Goal: Complete application form

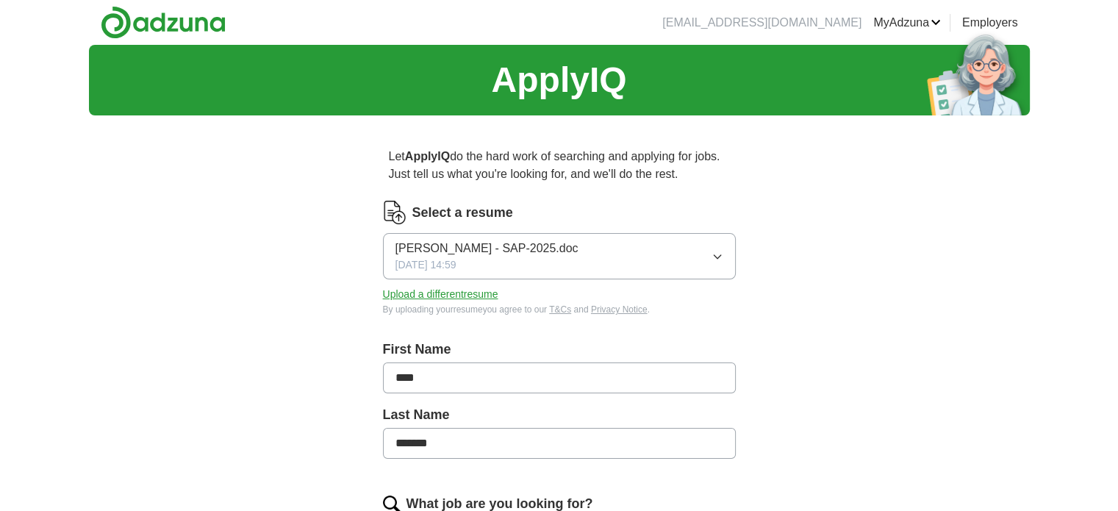
click at [718, 255] on icon "button" at bounding box center [718, 257] width 12 height 12
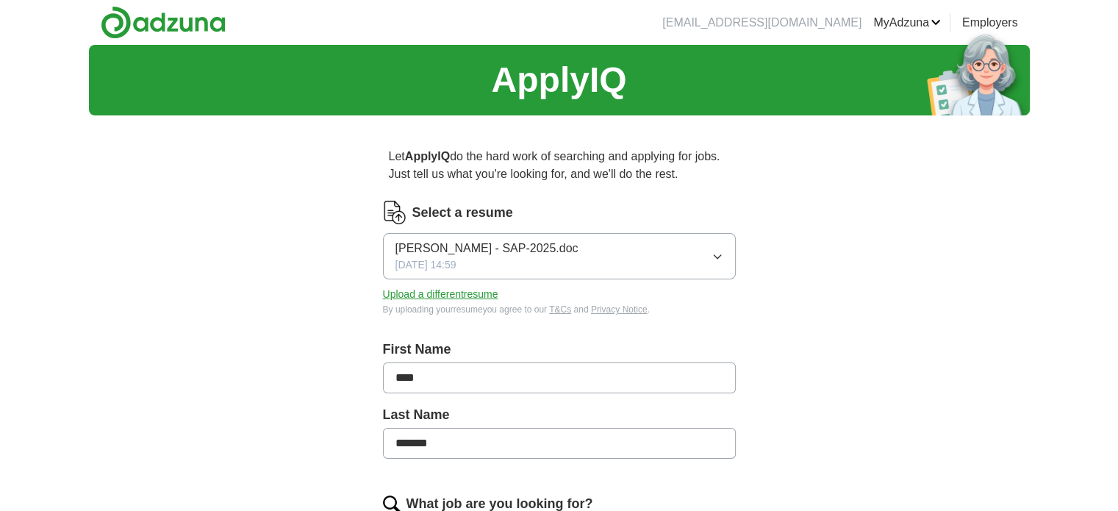
click at [476, 295] on button "Upload a different resume" at bounding box center [440, 294] width 115 height 15
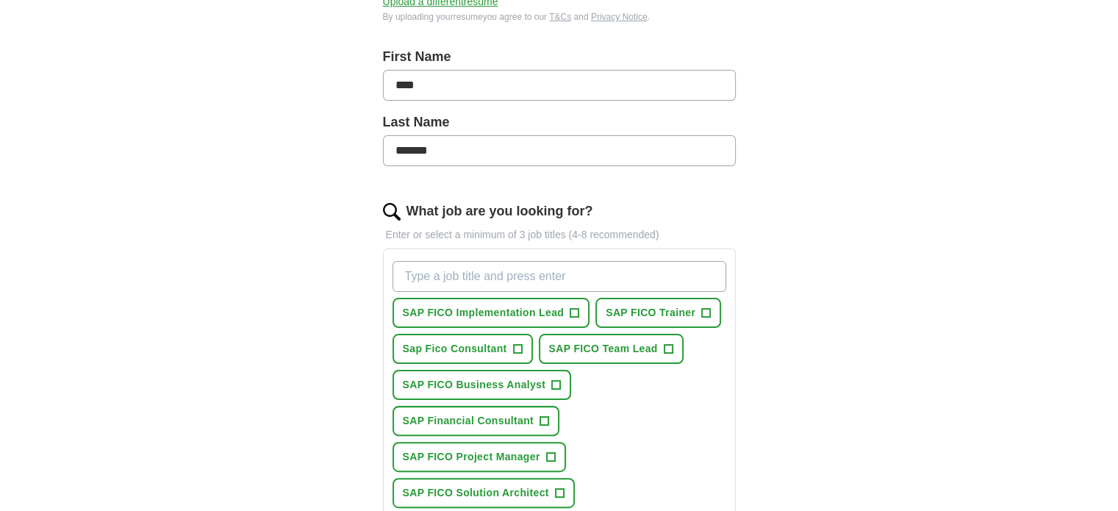
scroll to position [368, 0]
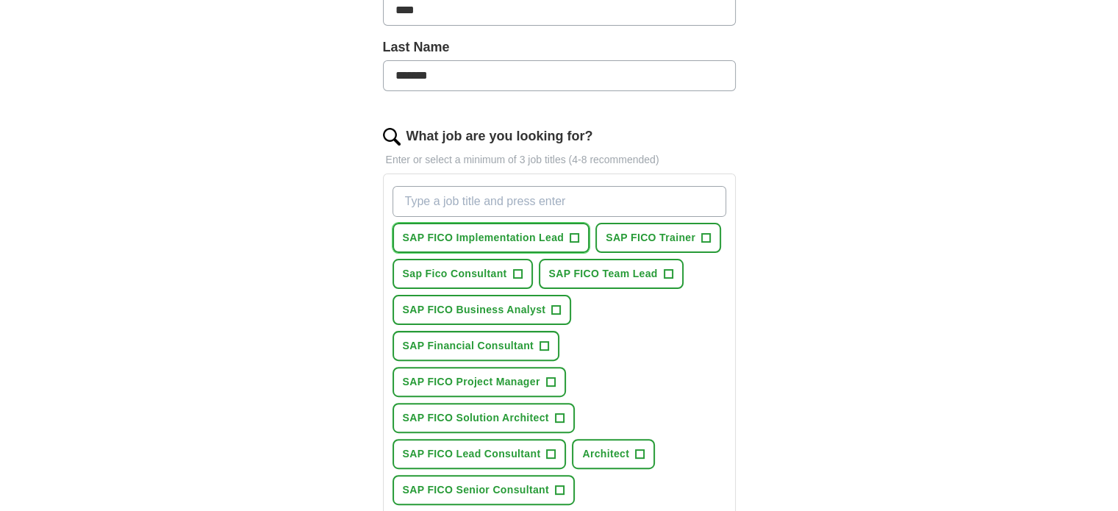
click at [578, 236] on span "+" at bounding box center [575, 238] width 9 height 12
click at [709, 232] on span "+" at bounding box center [706, 238] width 9 height 12
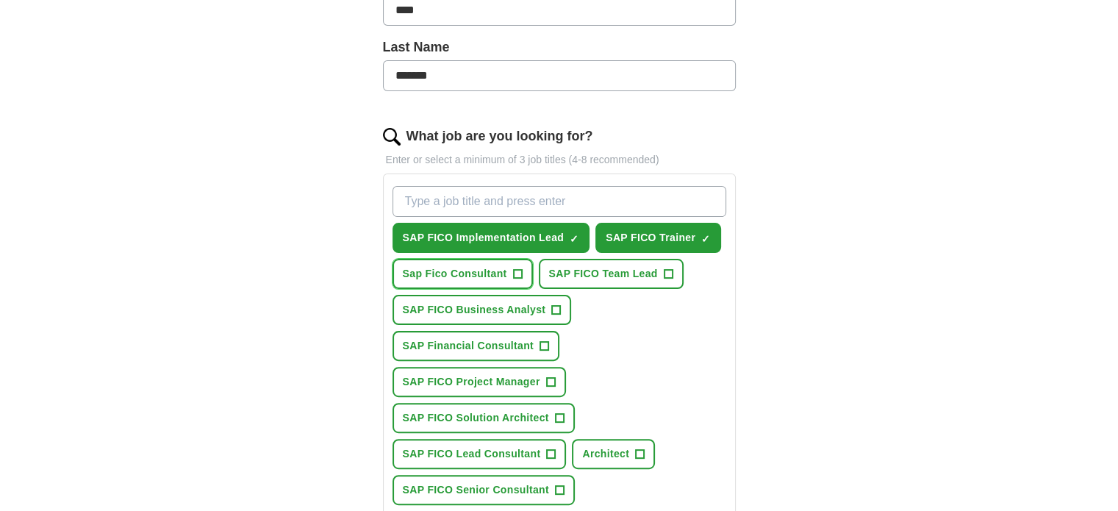
click at [523, 277] on button "Sap Fico Consultant +" at bounding box center [463, 274] width 140 height 30
click at [660, 272] on button "SAP FICO Team Lead +" at bounding box center [611, 274] width 145 height 30
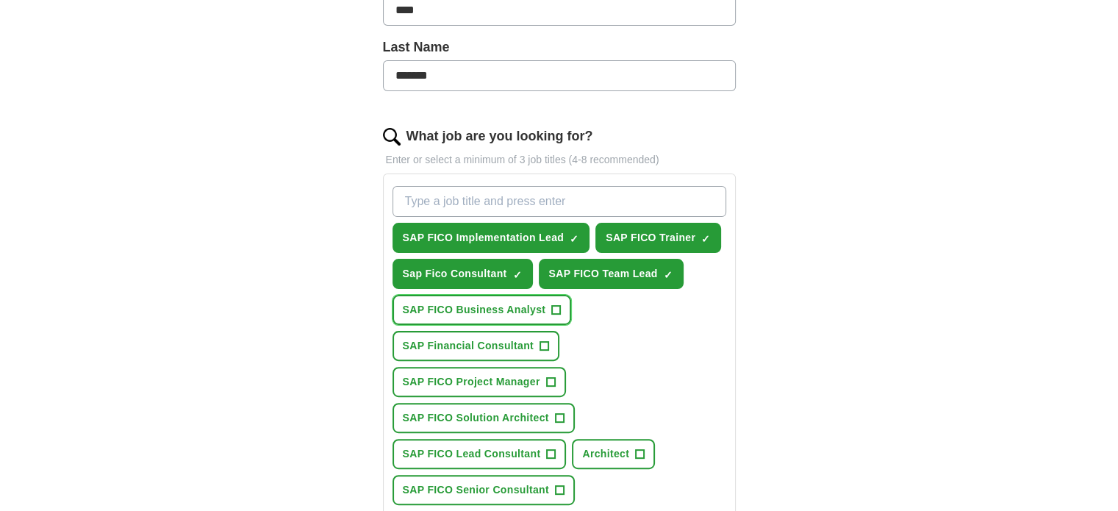
click at [547, 303] on button "SAP FICO Business Analyst +" at bounding box center [482, 310] width 179 height 30
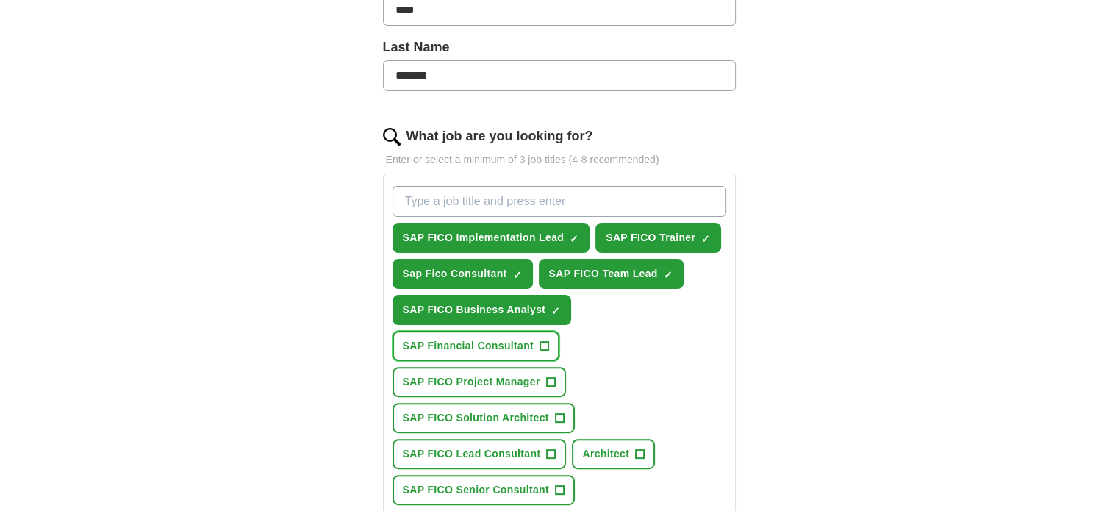
click at [521, 343] on span "SAP Financial Consultant" at bounding box center [469, 345] width 132 height 15
click at [560, 413] on span "+" at bounding box center [559, 418] width 9 height 12
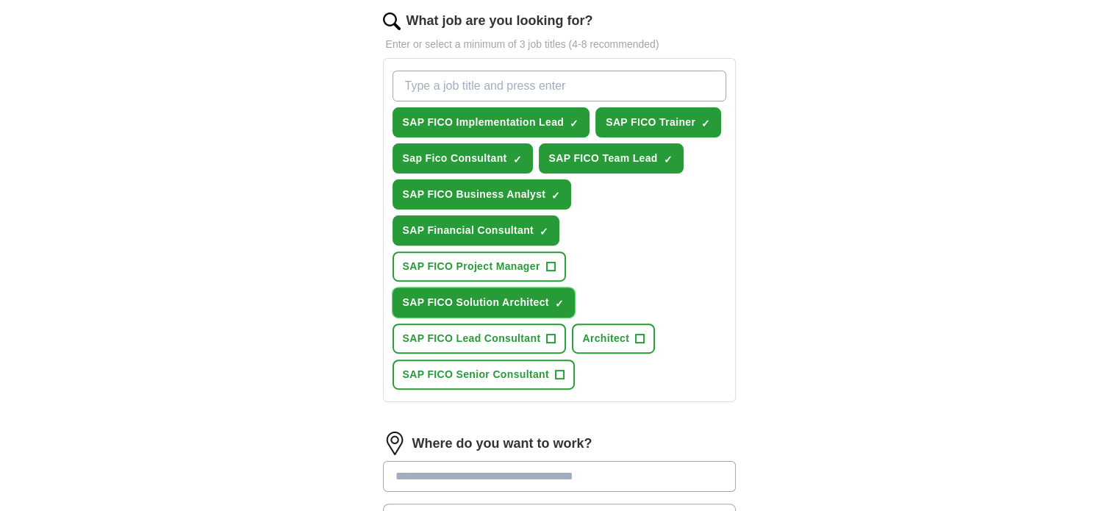
scroll to position [515, 0]
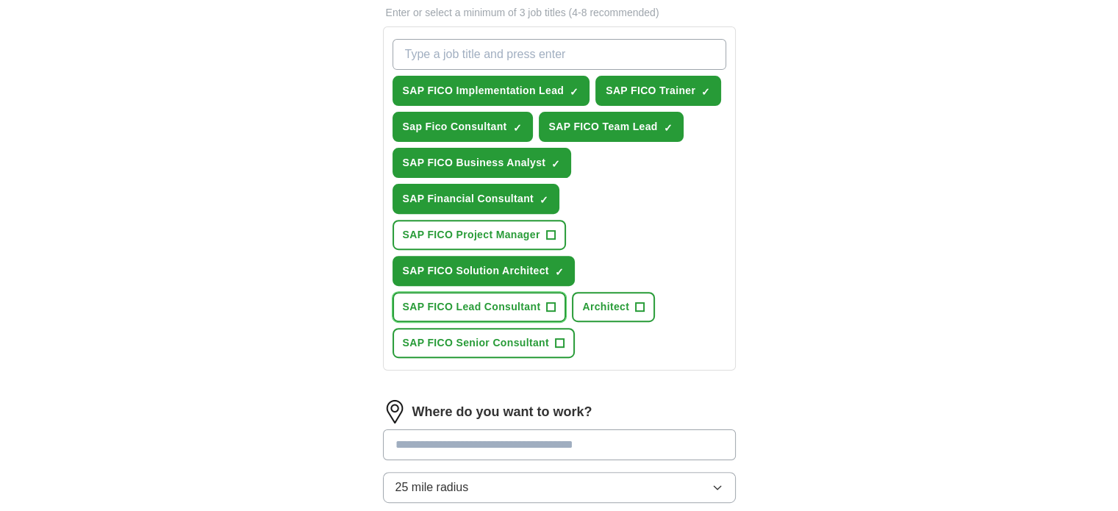
click at [495, 303] on span "SAP FICO Lead Consultant" at bounding box center [472, 306] width 138 height 15
click at [607, 300] on span "Architect" at bounding box center [605, 306] width 47 height 15
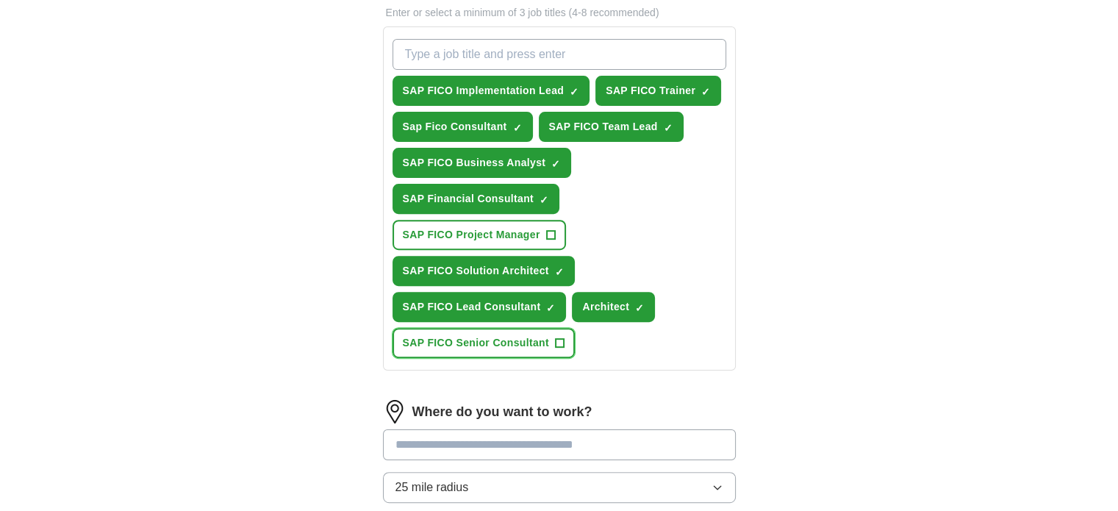
click at [497, 337] on span "SAP FICO Senior Consultant" at bounding box center [476, 342] width 146 height 15
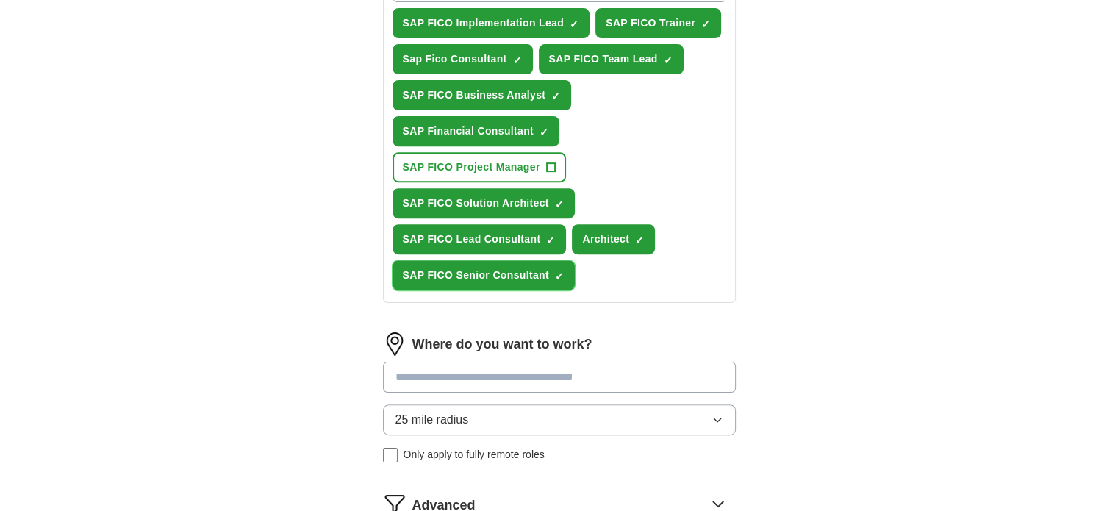
scroll to position [662, 0]
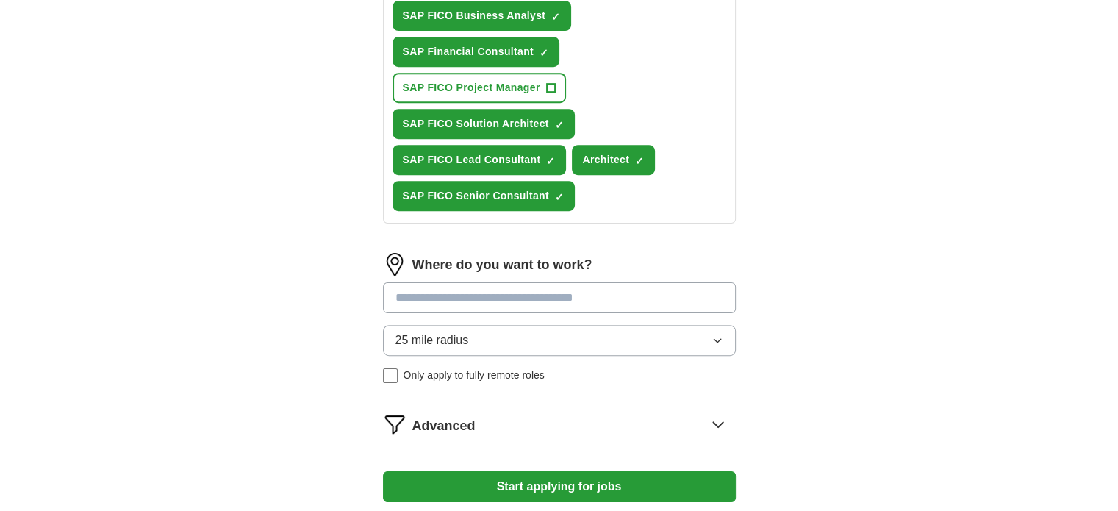
click at [582, 289] on input at bounding box center [559, 297] width 353 height 31
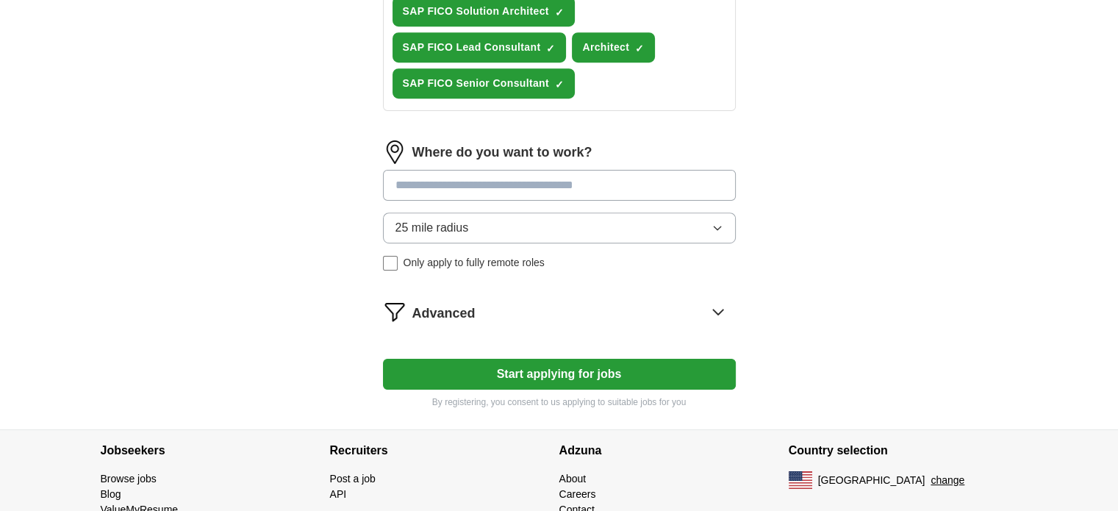
scroll to position [809, 0]
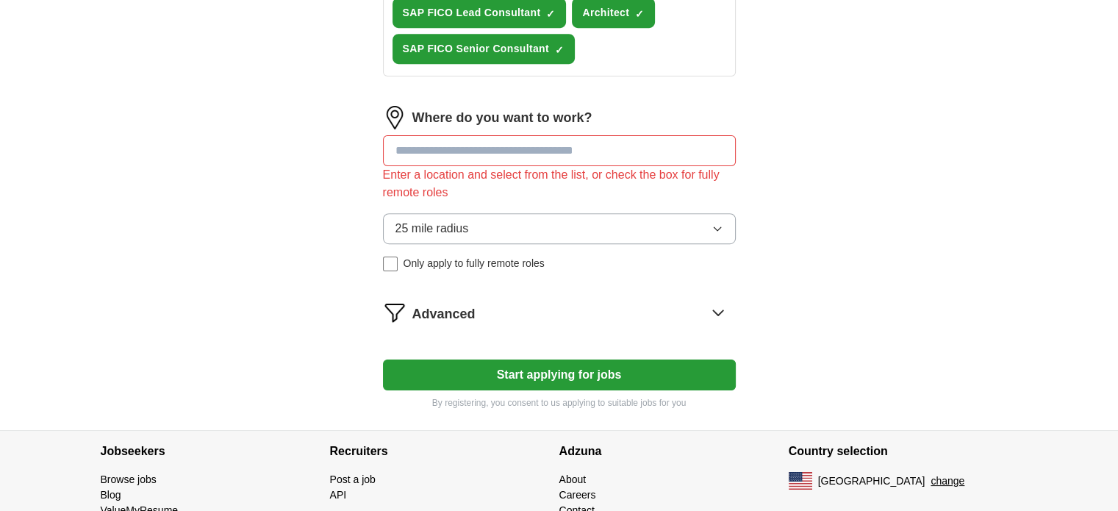
click at [494, 143] on input at bounding box center [559, 150] width 353 height 31
type input "***"
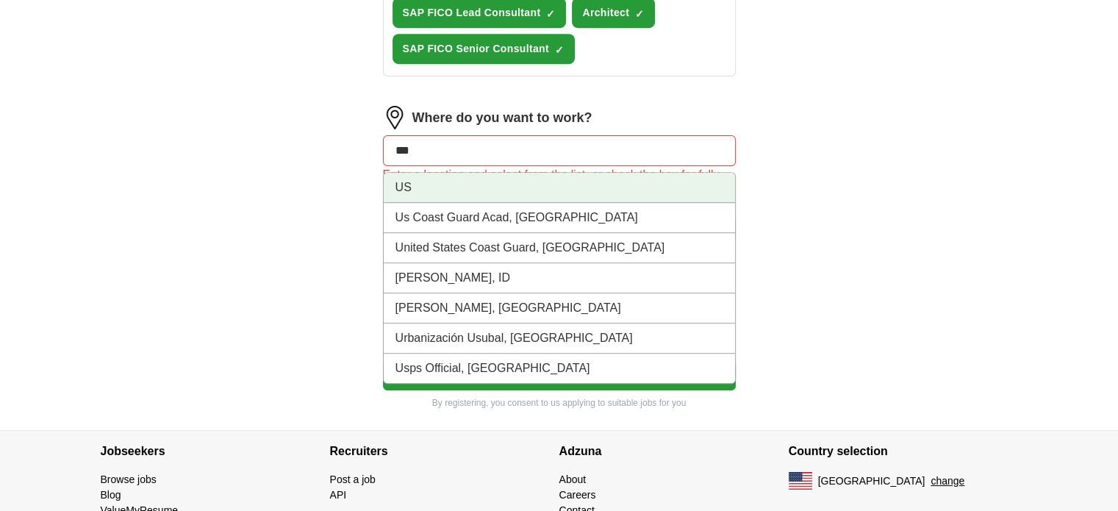
click at [468, 179] on li "US" at bounding box center [559, 188] width 351 height 30
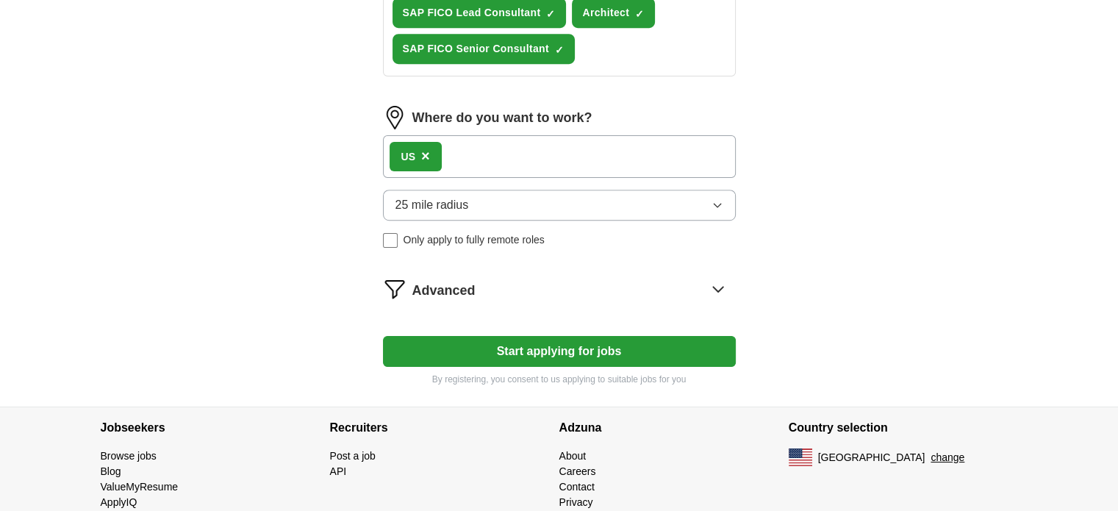
click at [600, 346] on button "Start applying for jobs" at bounding box center [559, 351] width 353 height 31
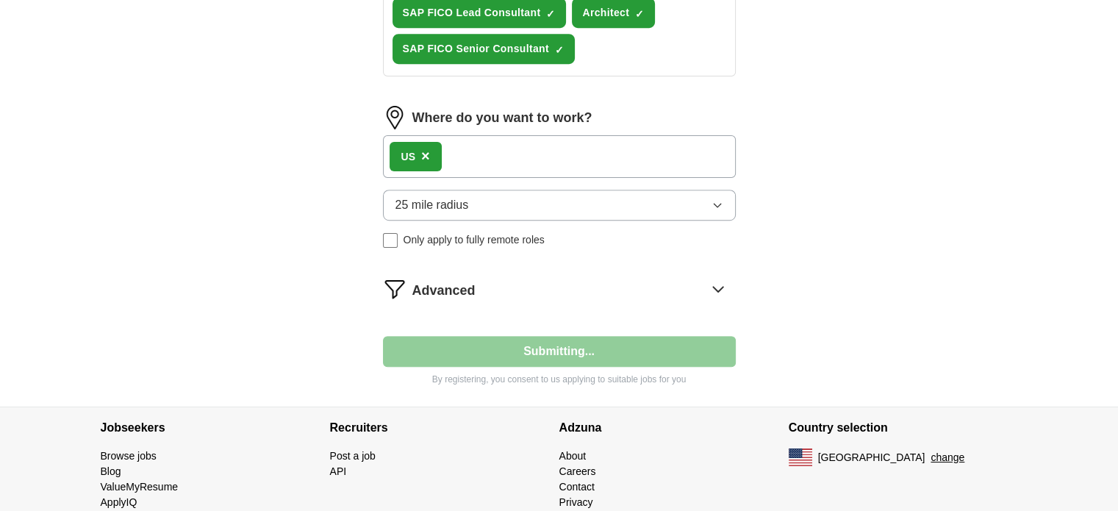
select select "**"
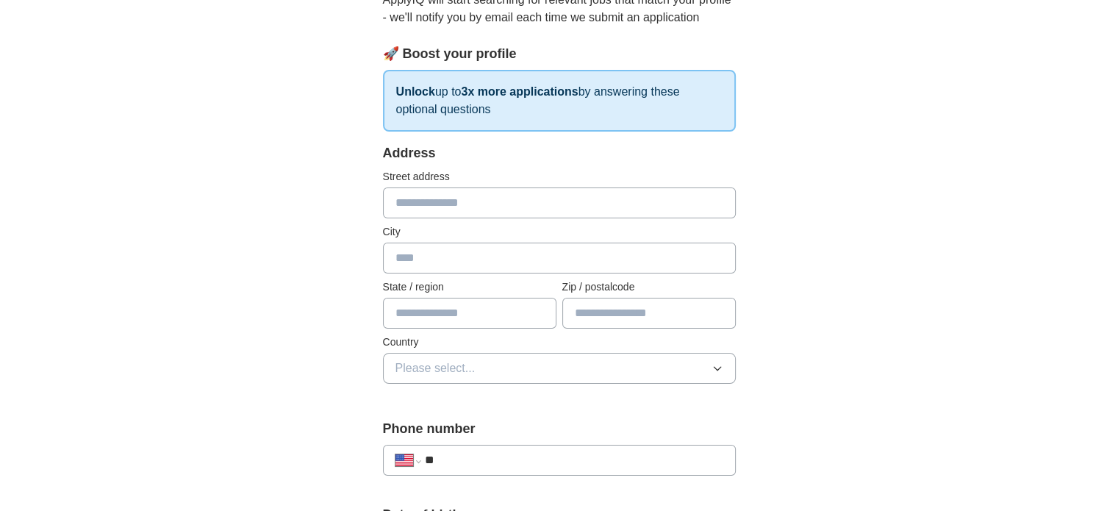
scroll to position [147, 0]
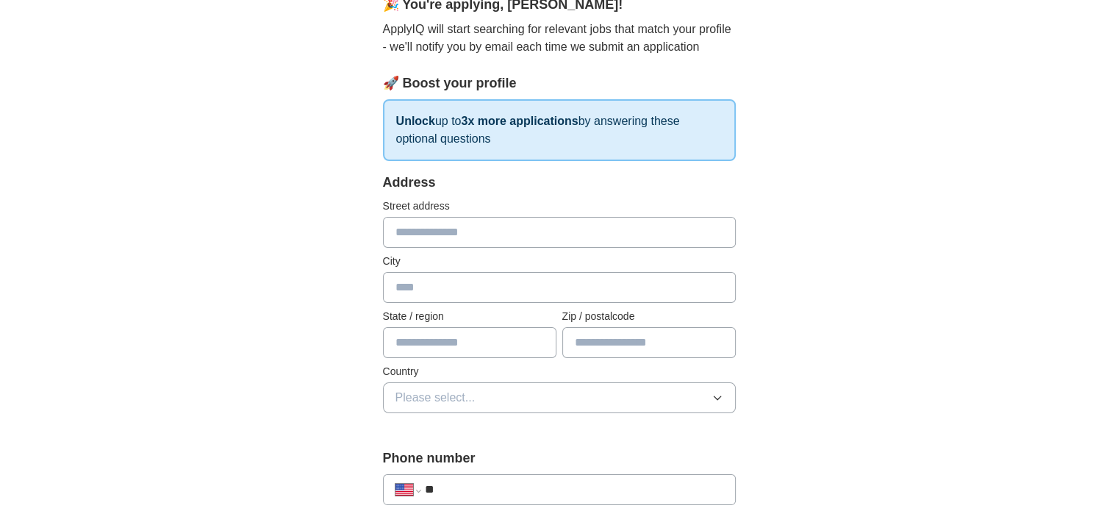
click at [461, 233] on input "text" at bounding box center [559, 232] width 353 height 31
type input "**********"
type input "******"
type input "*****"
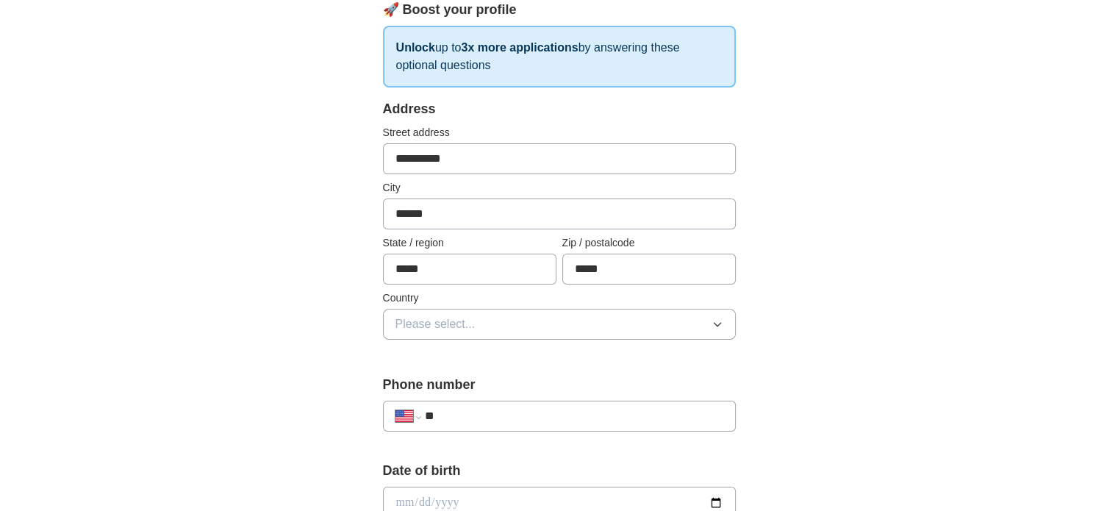
scroll to position [294, 0]
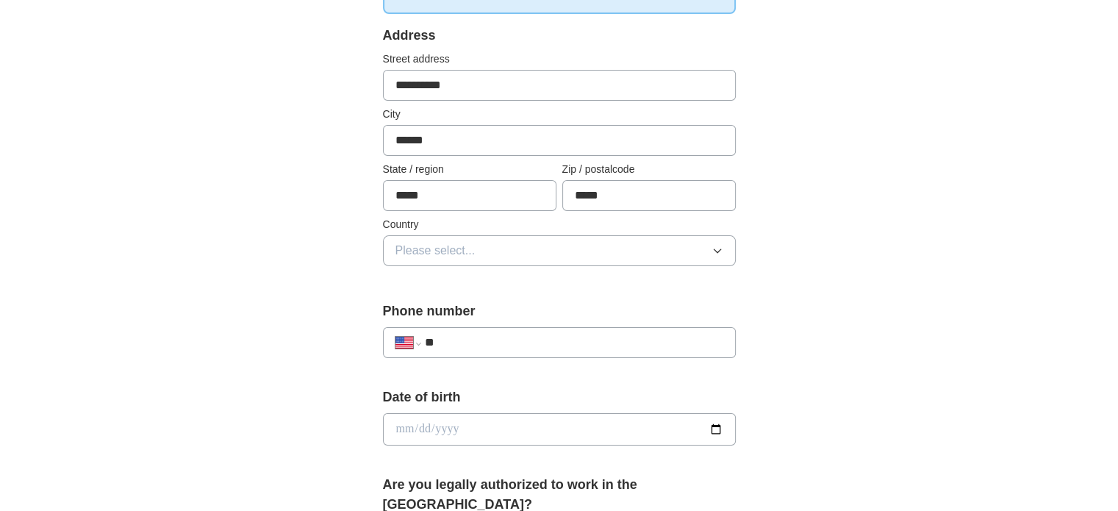
click at [478, 246] on button "Please select..." at bounding box center [559, 250] width 353 height 31
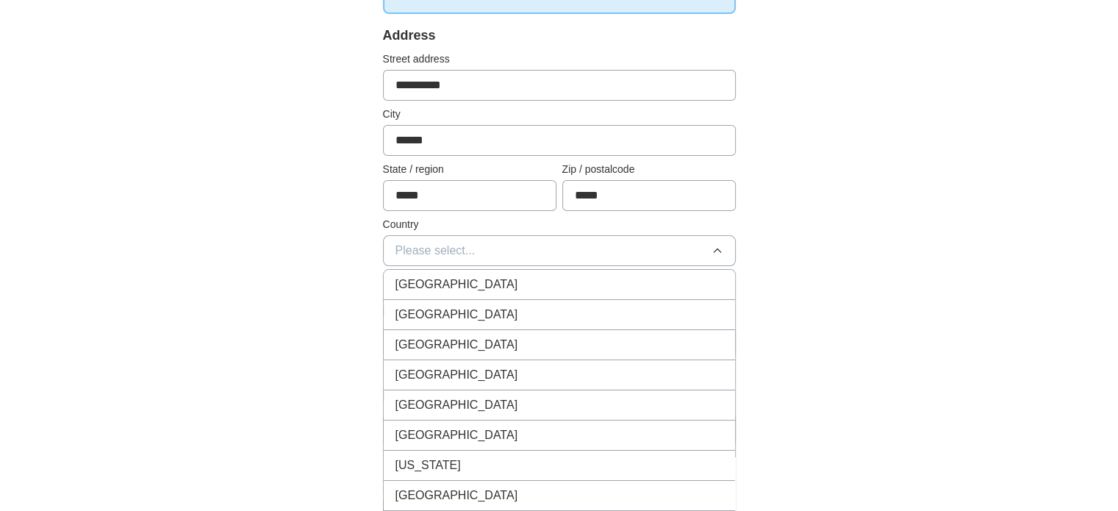
click at [472, 314] on div "[GEOGRAPHIC_DATA]" at bounding box center [560, 315] width 328 height 18
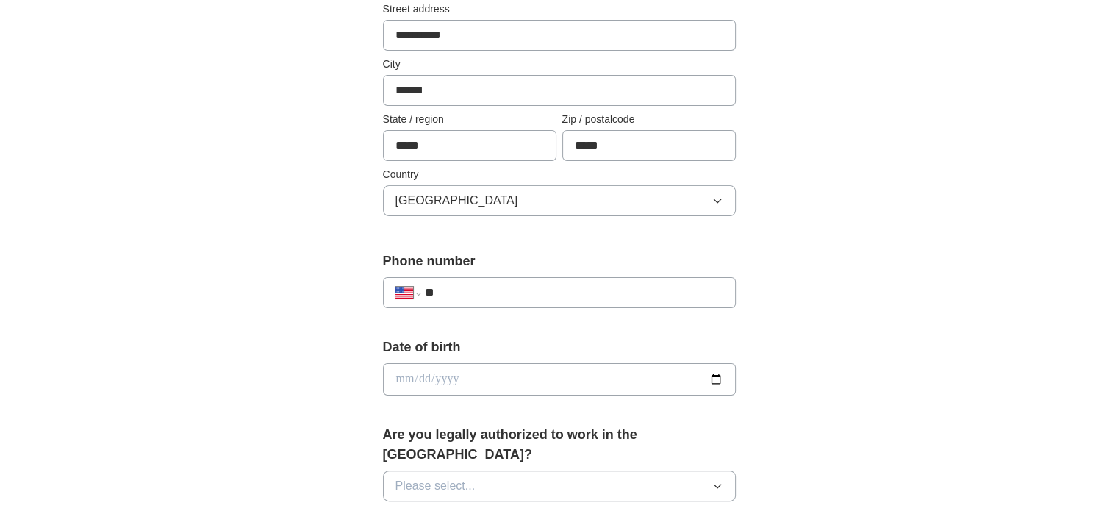
scroll to position [368, 0]
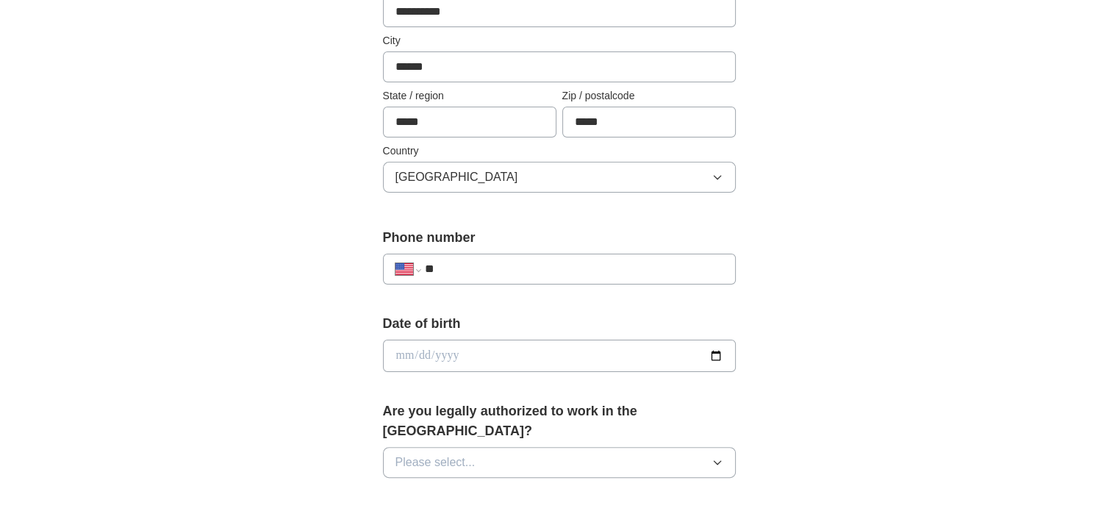
click at [471, 267] on input "**" at bounding box center [573, 269] width 298 height 18
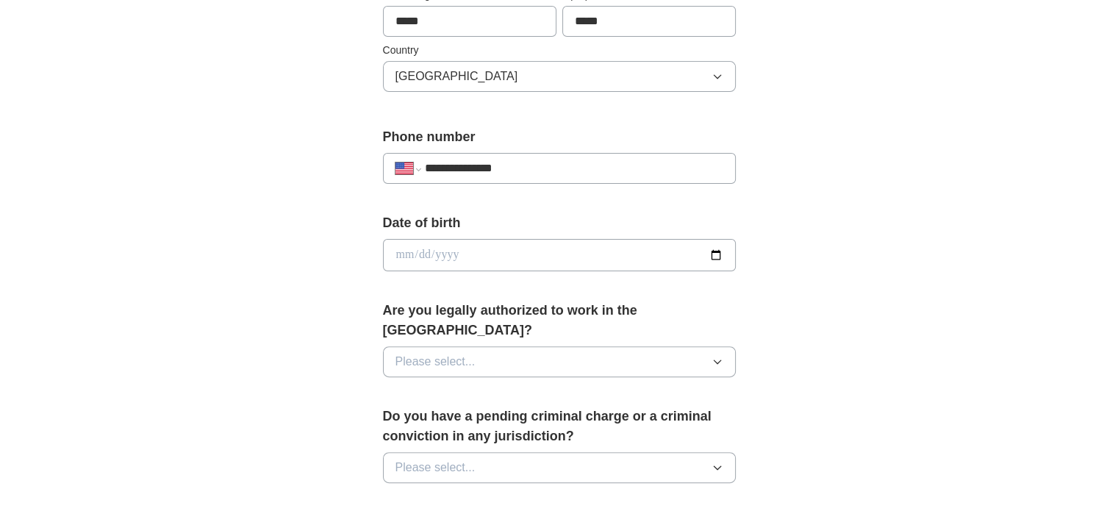
scroll to position [515, 0]
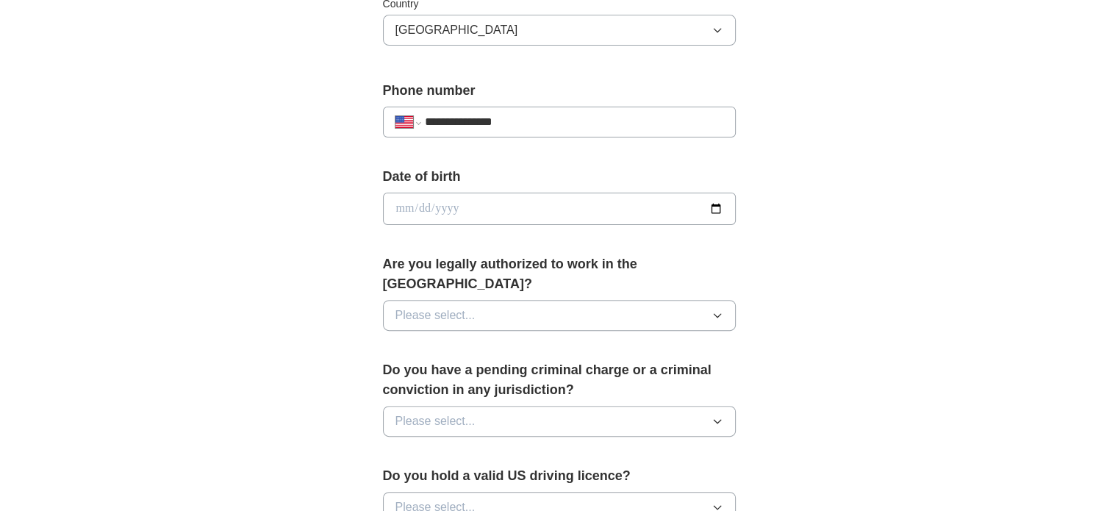
type input "**********"
click at [473, 307] on span "Please select..." at bounding box center [436, 316] width 80 height 18
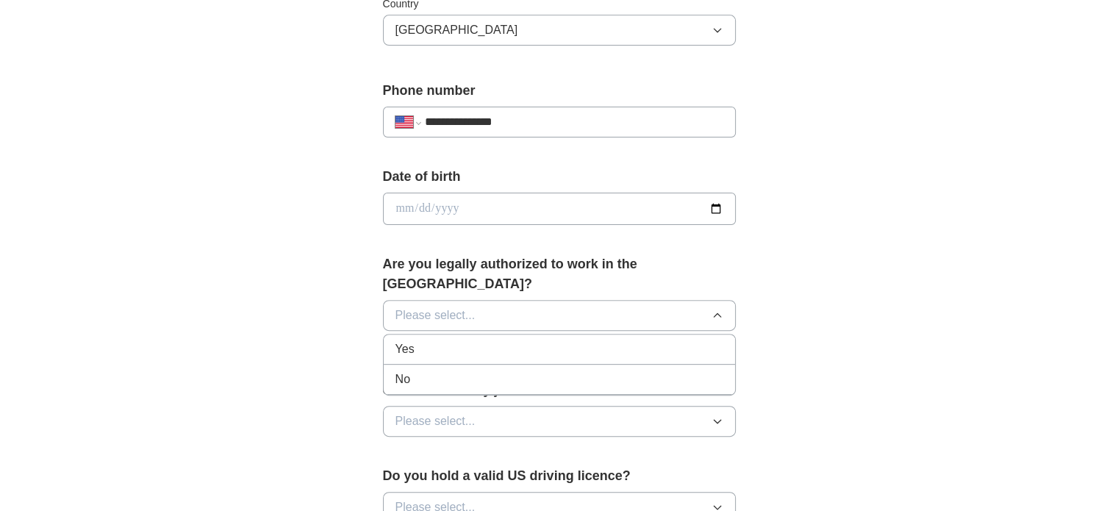
click at [430, 340] on div "Yes" at bounding box center [560, 349] width 328 height 18
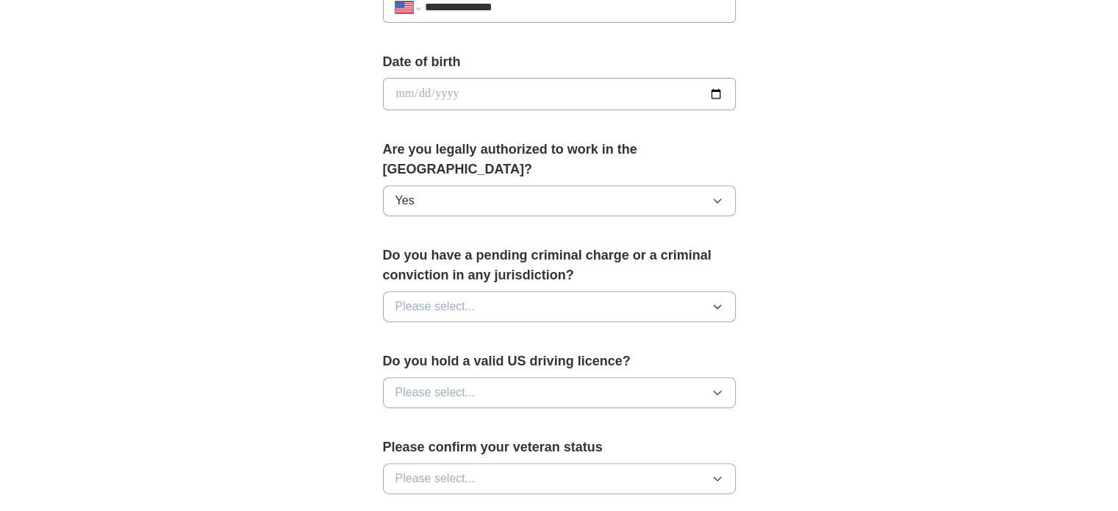
scroll to position [662, 0]
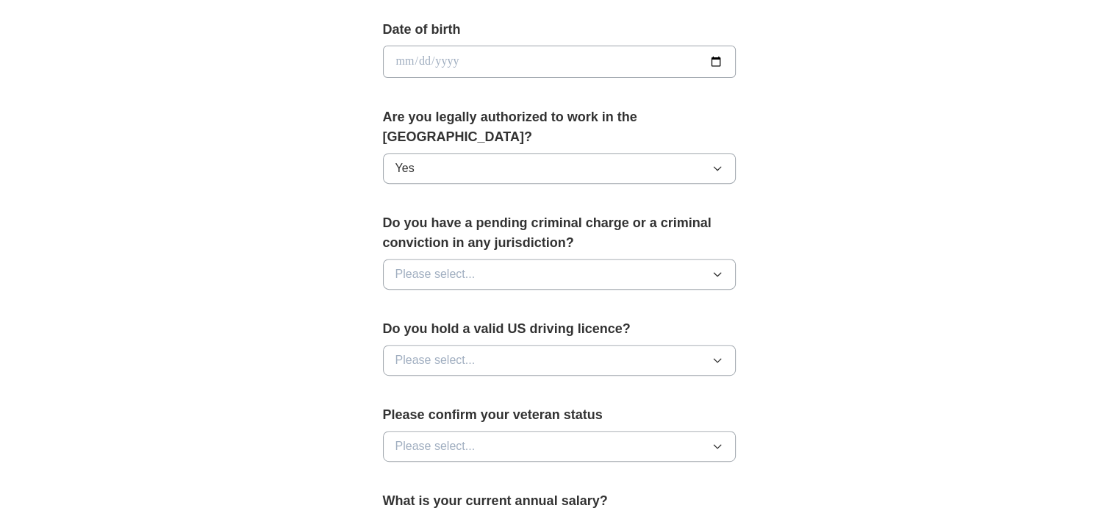
click at [718, 273] on icon "button" at bounding box center [717, 275] width 7 height 4
click at [458, 329] on div "No" at bounding box center [560, 338] width 328 height 18
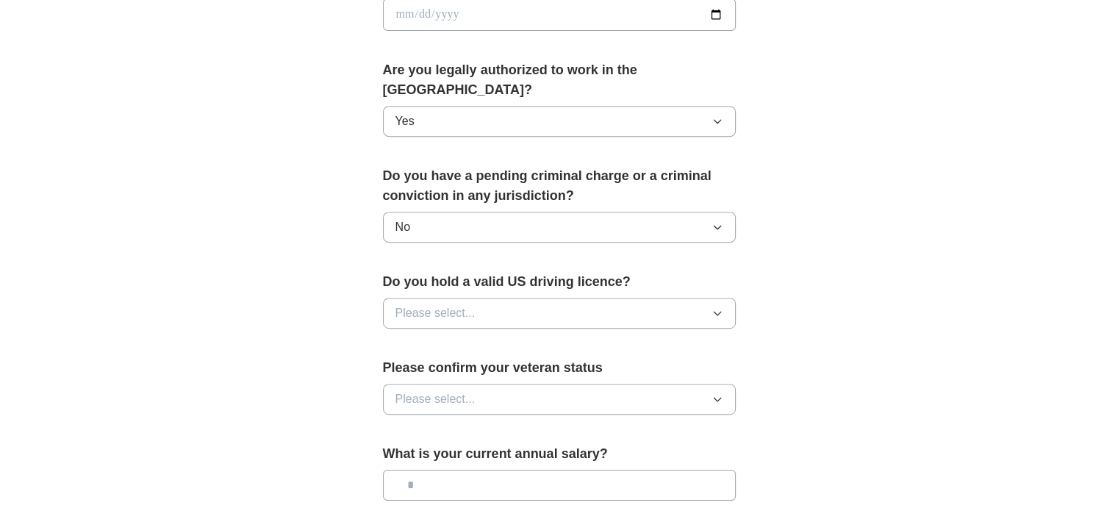
scroll to position [735, 0]
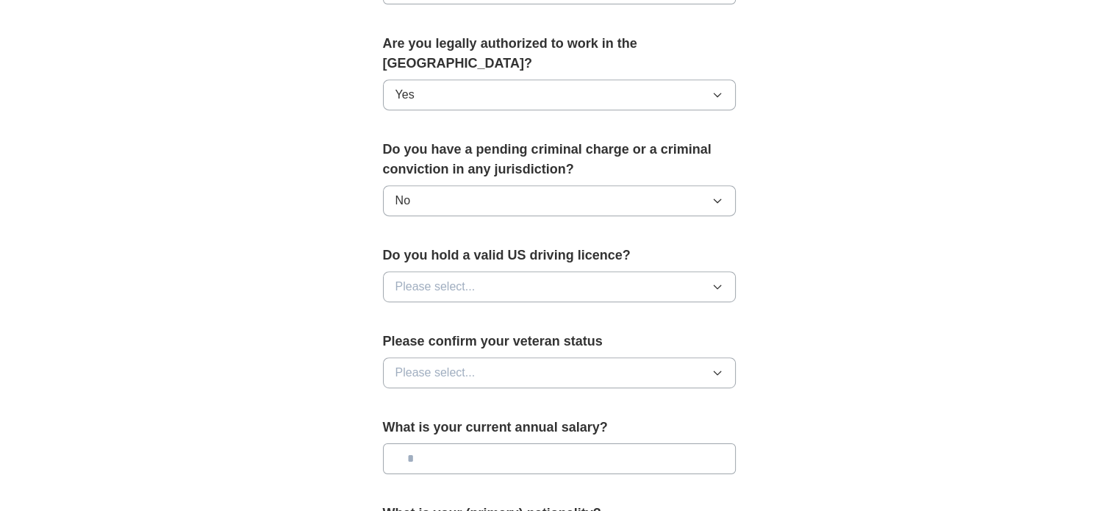
click at [721, 281] on icon "button" at bounding box center [718, 287] width 12 height 12
click at [453, 312] on div "Yes" at bounding box center [560, 321] width 328 height 18
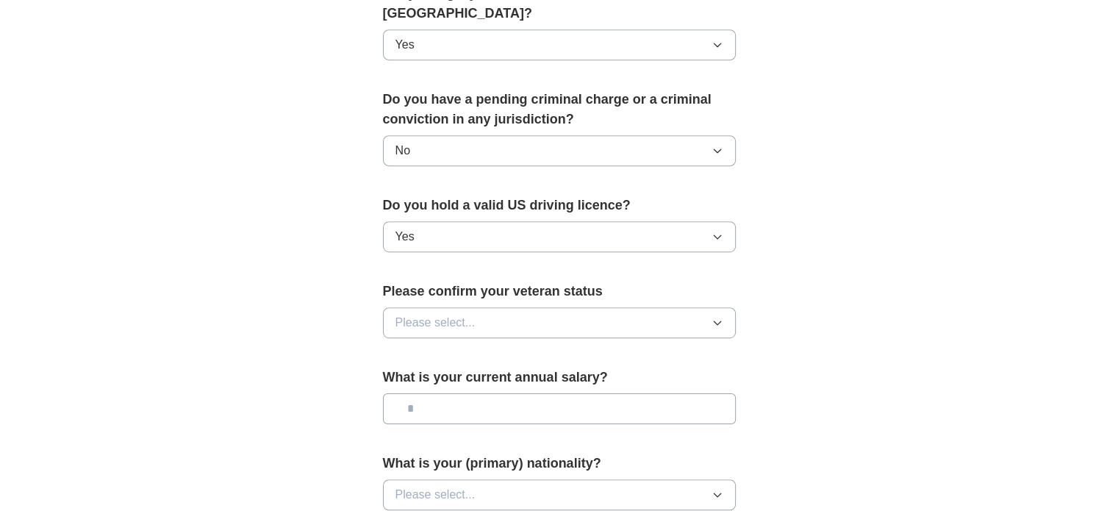
scroll to position [882, 0]
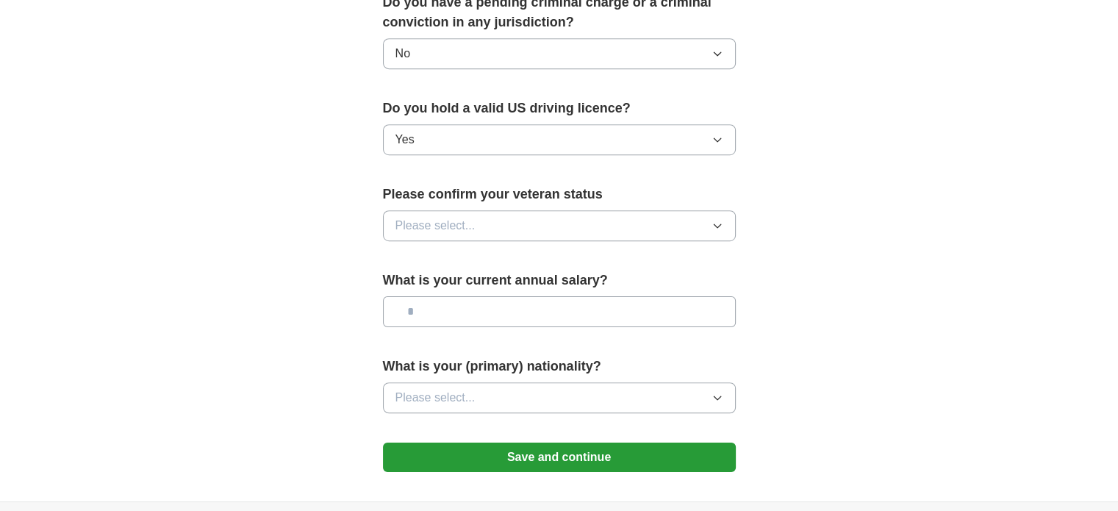
click at [715, 220] on icon "button" at bounding box center [718, 226] width 12 height 12
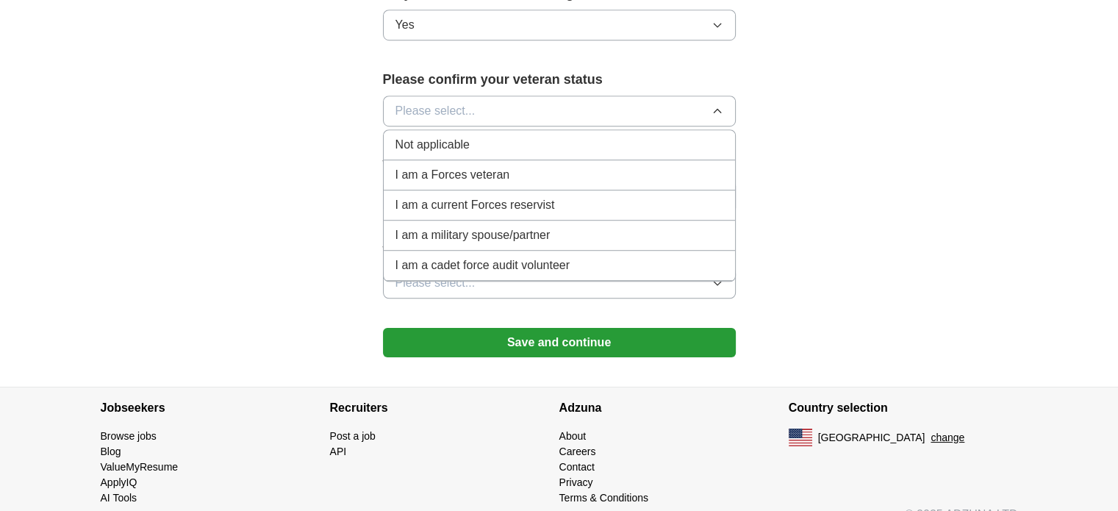
scroll to position [923, 0]
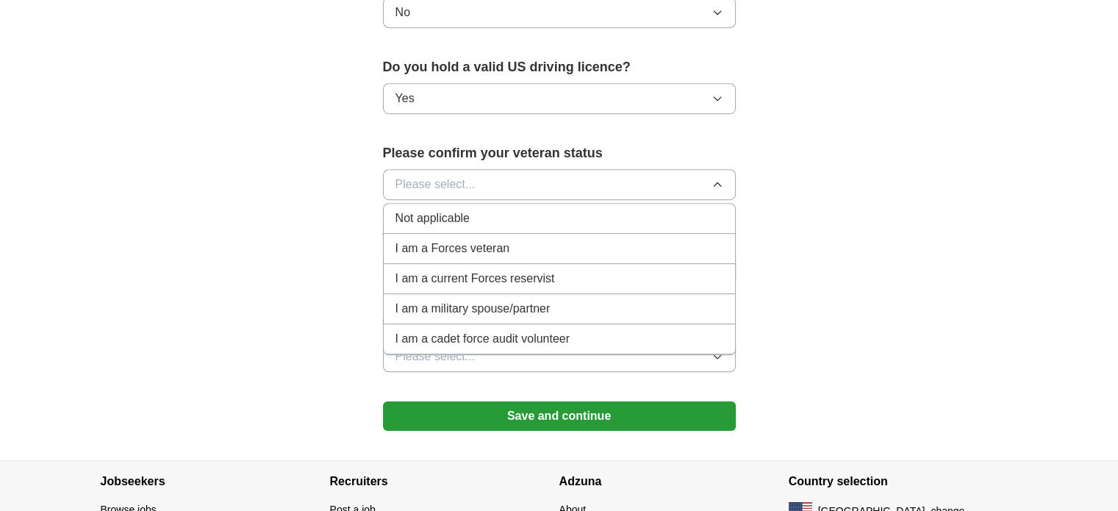
click at [447, 210] on span "Not applicable" at bounding box center [433, 219] width 74 height 18
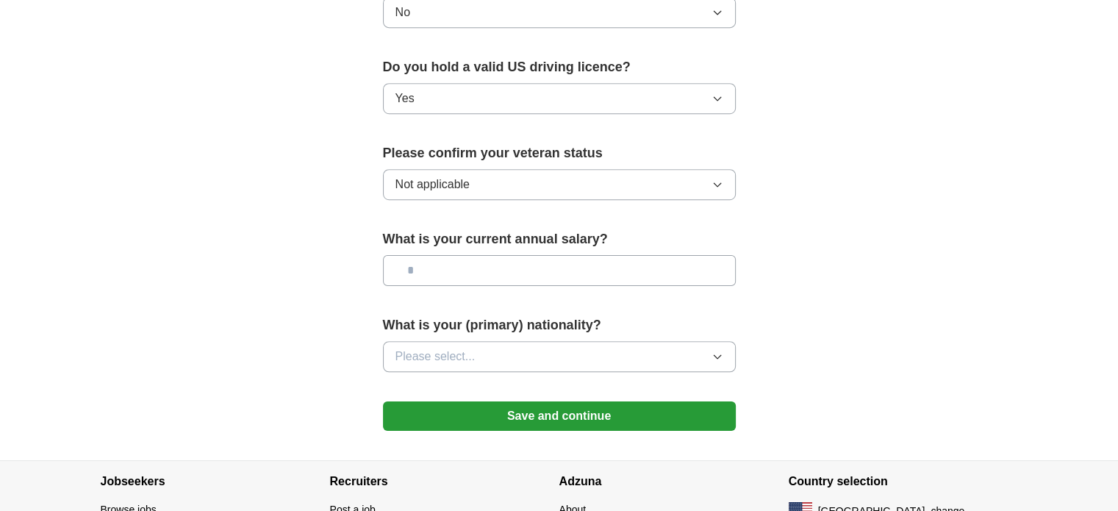
click at [490, 255] on input "text" at bounding box center [559, 270] width 353 height 31
type input "********"
click at [492, 341] on button "Please select..." at bounding box center [559, 356] width 353 height 31
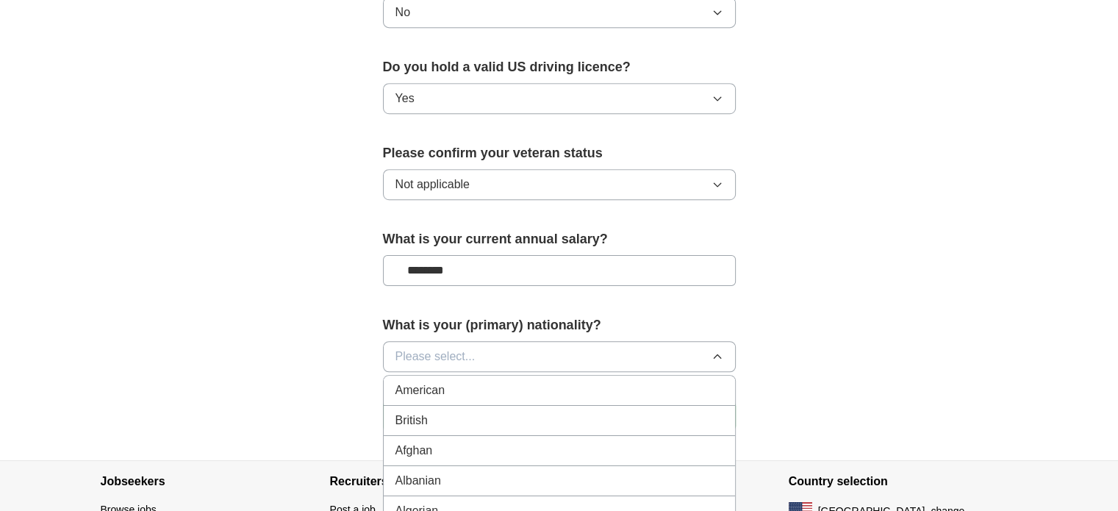
click at [450, 382] on div "American" at bounding box center [560, 391] width 328 height 18
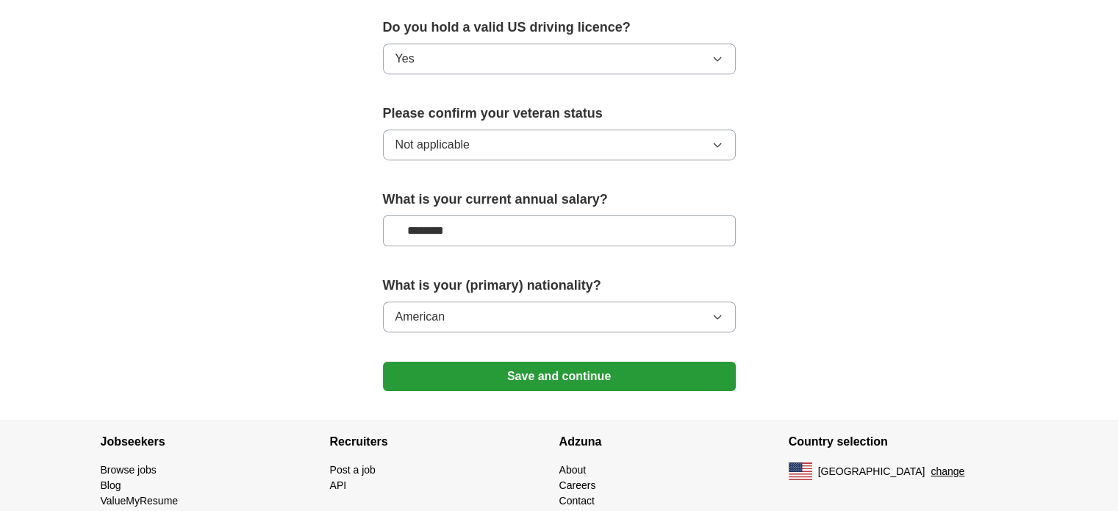
scroll to position [997, 0]
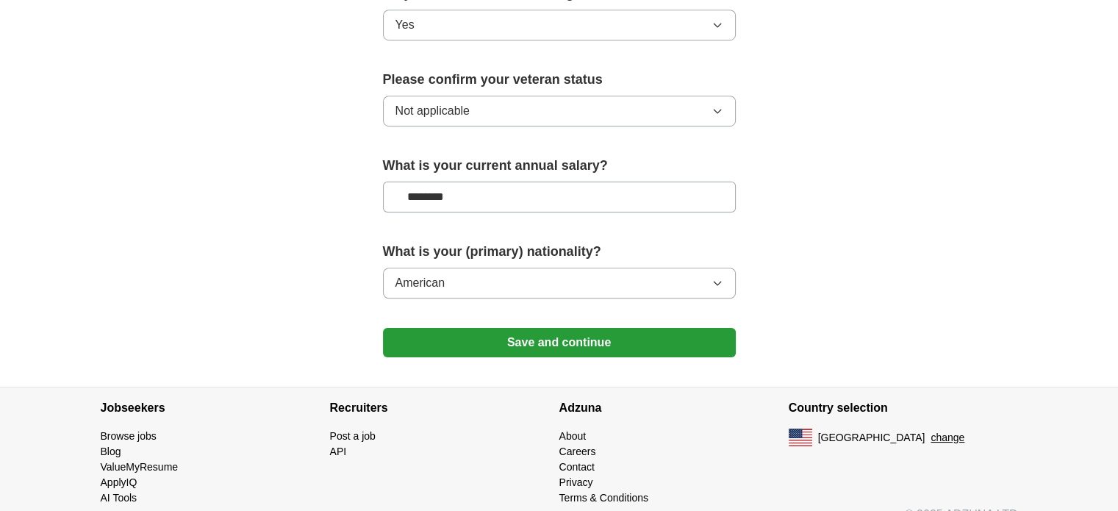
click at [599, 328] on button "Save and continue" at bounding box center [559, 342] width 353 height 29
